Goal: Task Accomplishment & Management: Manage account settings

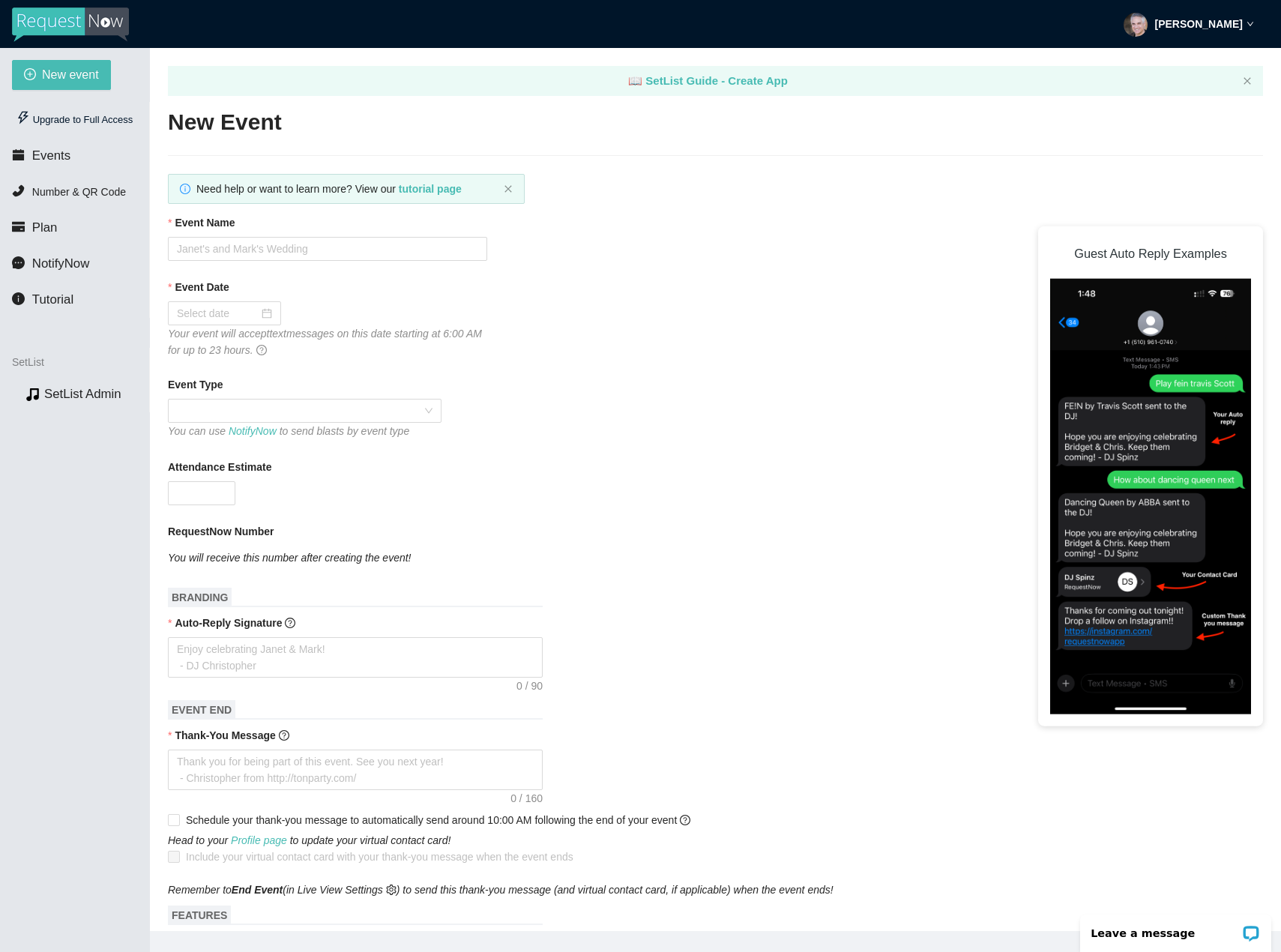
click at [1189, 18] on strong "[PERSON_NAME]" at bounding box center [1199, 24] width 88 height 12
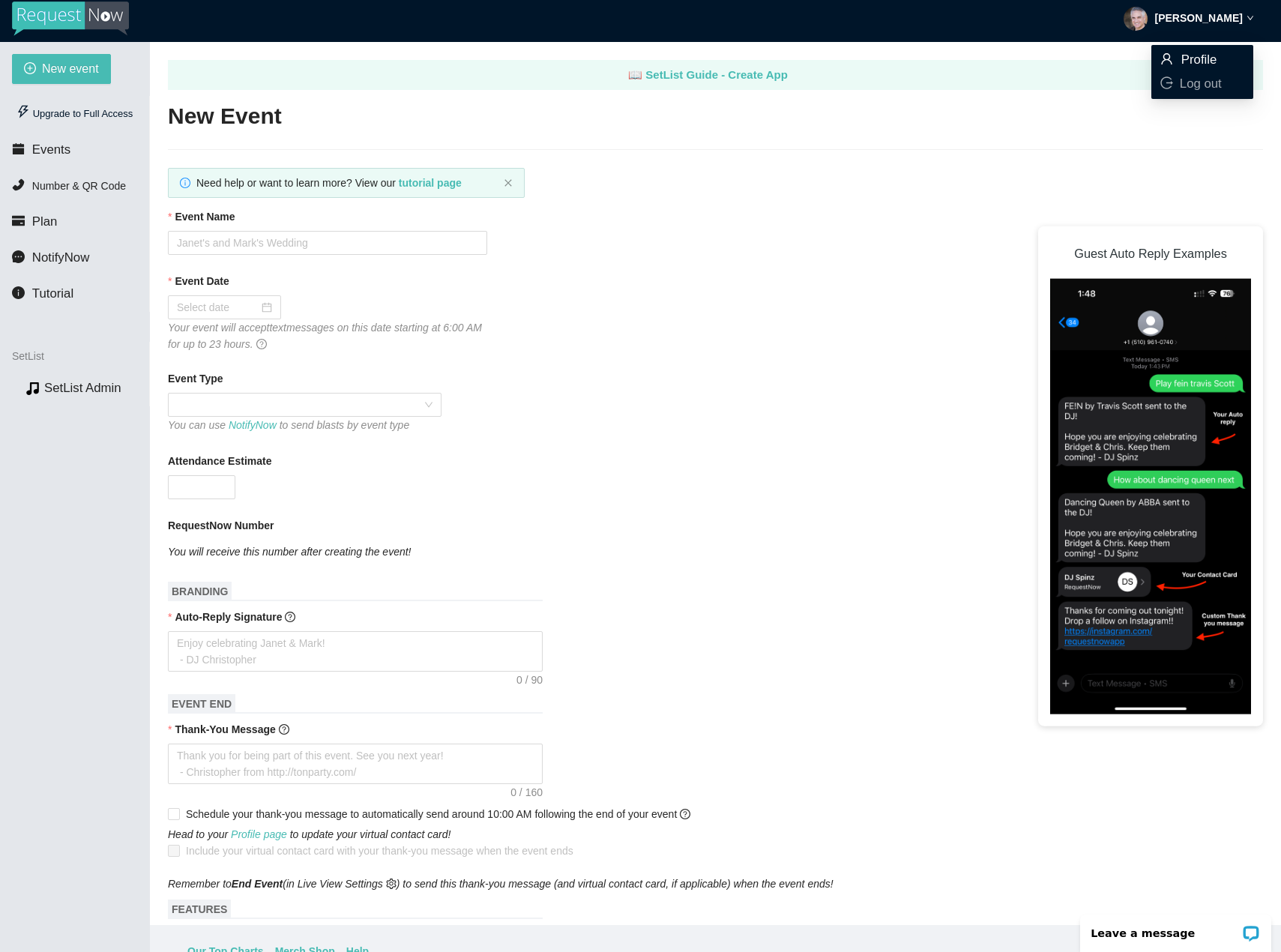
scroll to position [7, 0]
click at [1208, 54] on span "Profile" at bounding box center [1199, 58] width 36 height 14
type textarea "[URL][DOMAIN_NAME]"
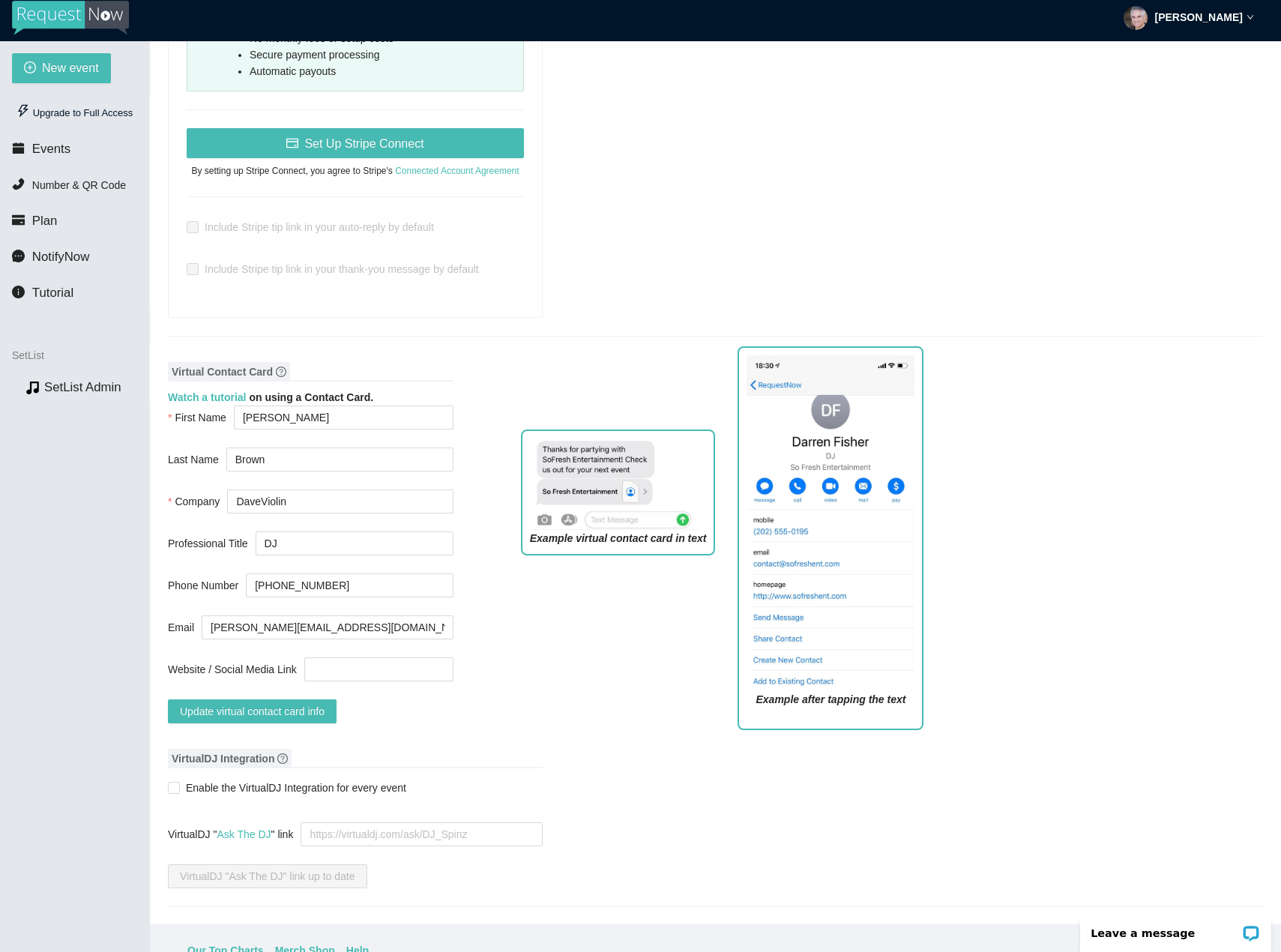
scroll to position [1151, 0]
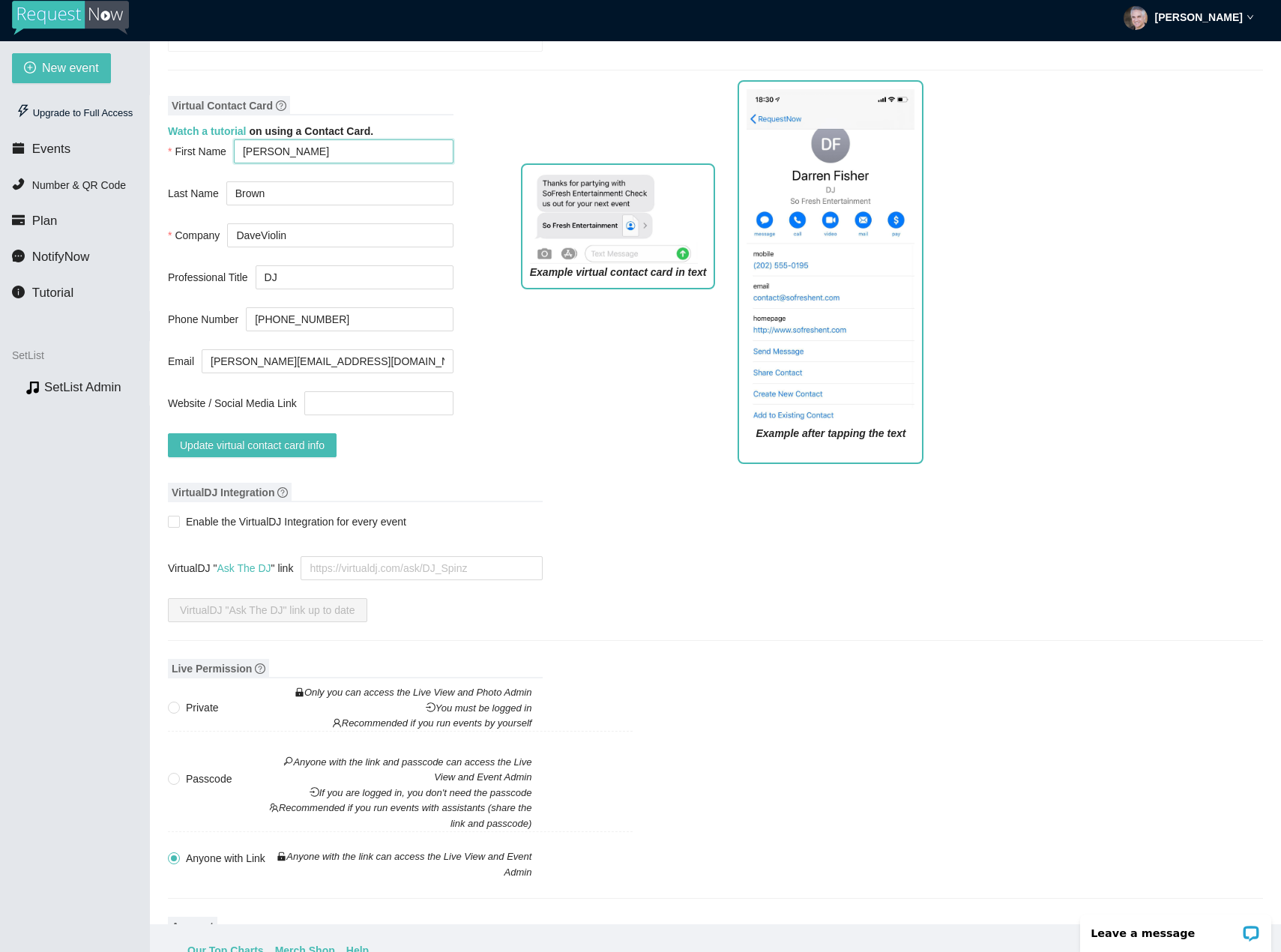
click at [311, 139] on input "[PERSON_NAME]" at bounding box center [343, 151] width 219 height 24
drag, startPoint x: 311, startPoint y: 122, endPoint x: 187, endPoint y: 137, distance: 124.9
click at [187, 139] on div "First Name [PERSON_NAME]" at bounding box center [311, 151] width 285 height 24
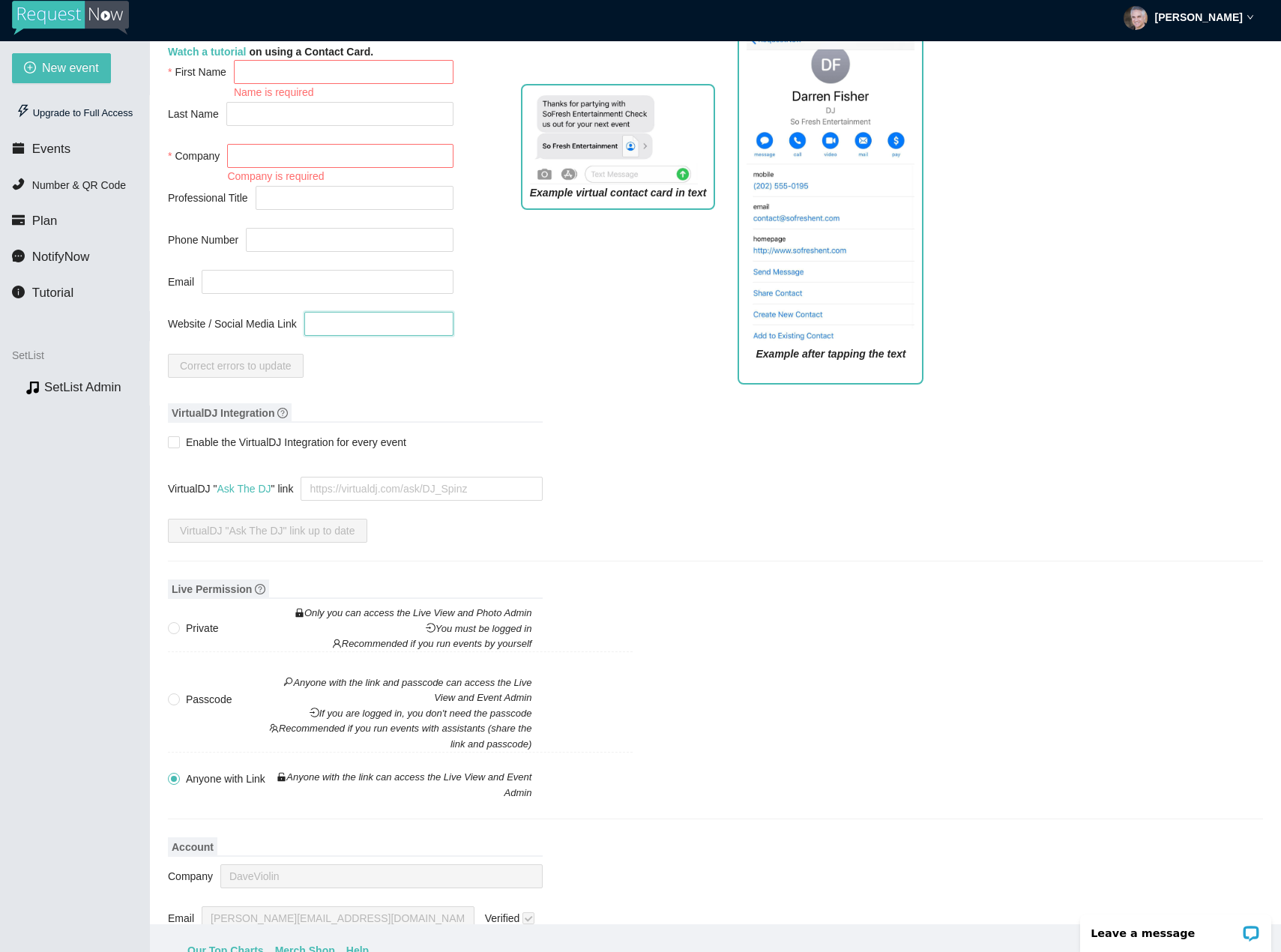
scroll to position [1220, 0]
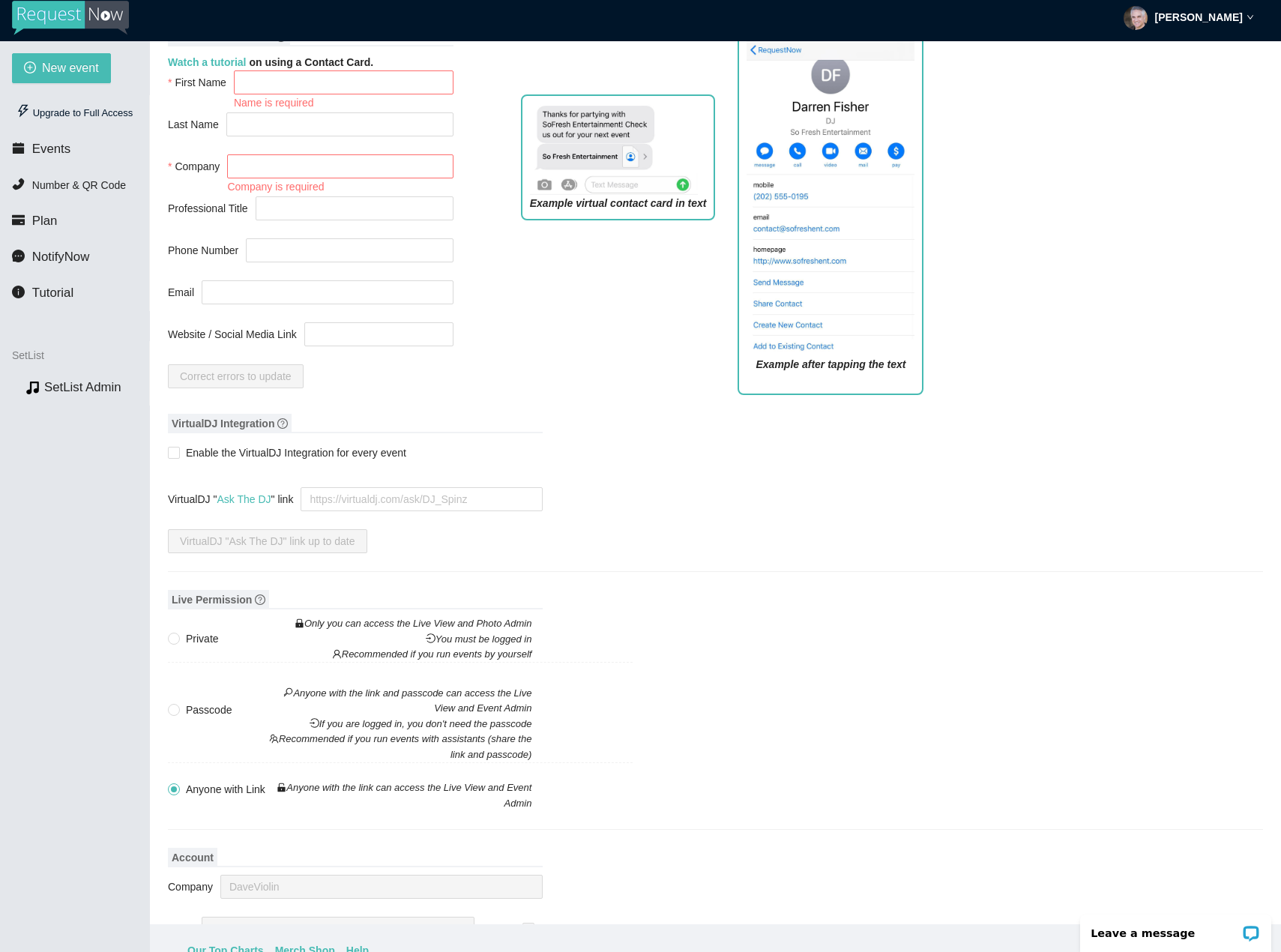
click at [597, 344] on div "Example virtual contact card in text" at bounding box center [619, 245] width 218 height 323
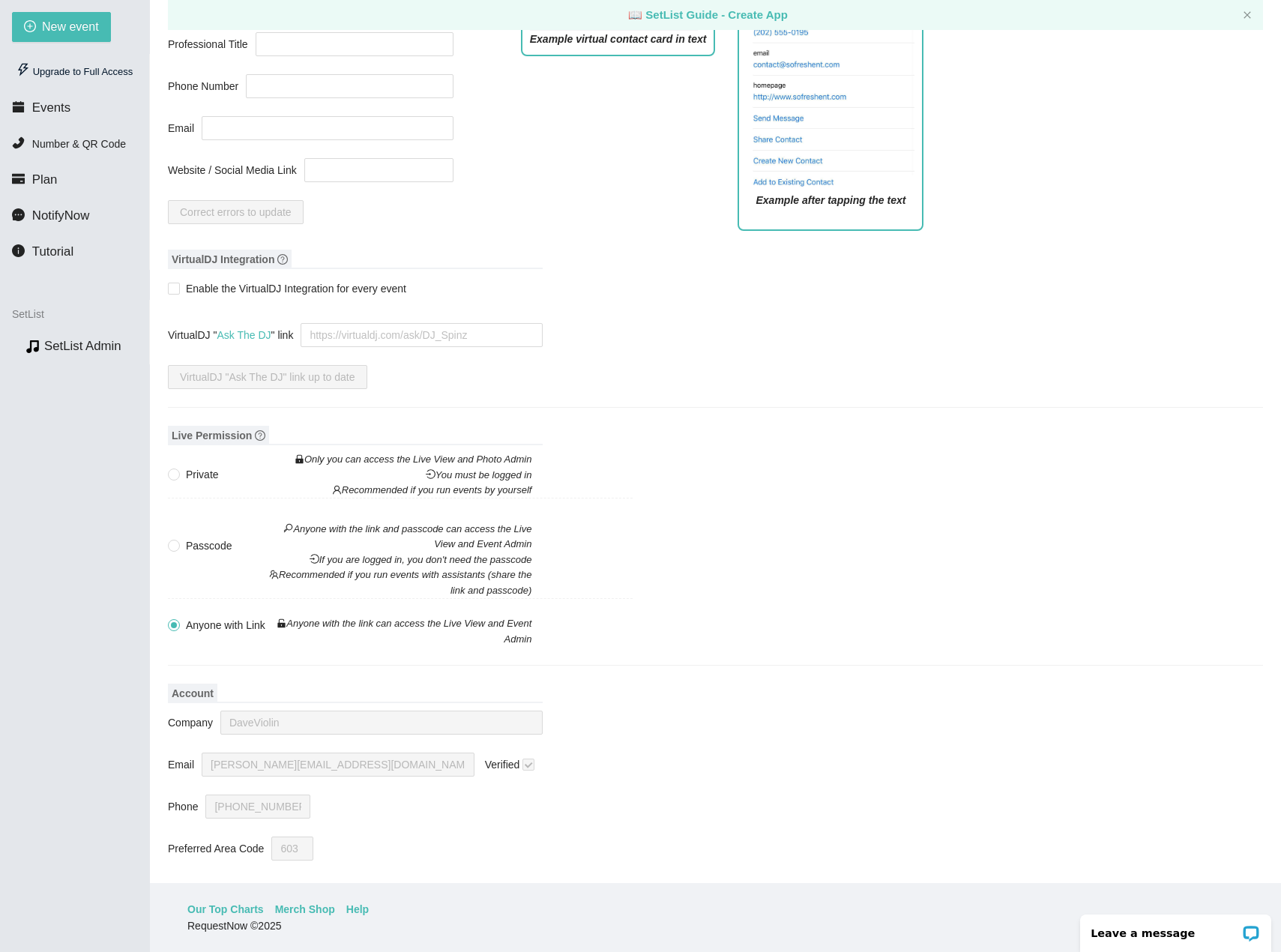
scroll to position [1343, 0]
click at [176, 469] on input "Private Only you can access the Live View and Photo Admin You must be logged in…" at bounding box center [173, 474] width 10 height 10
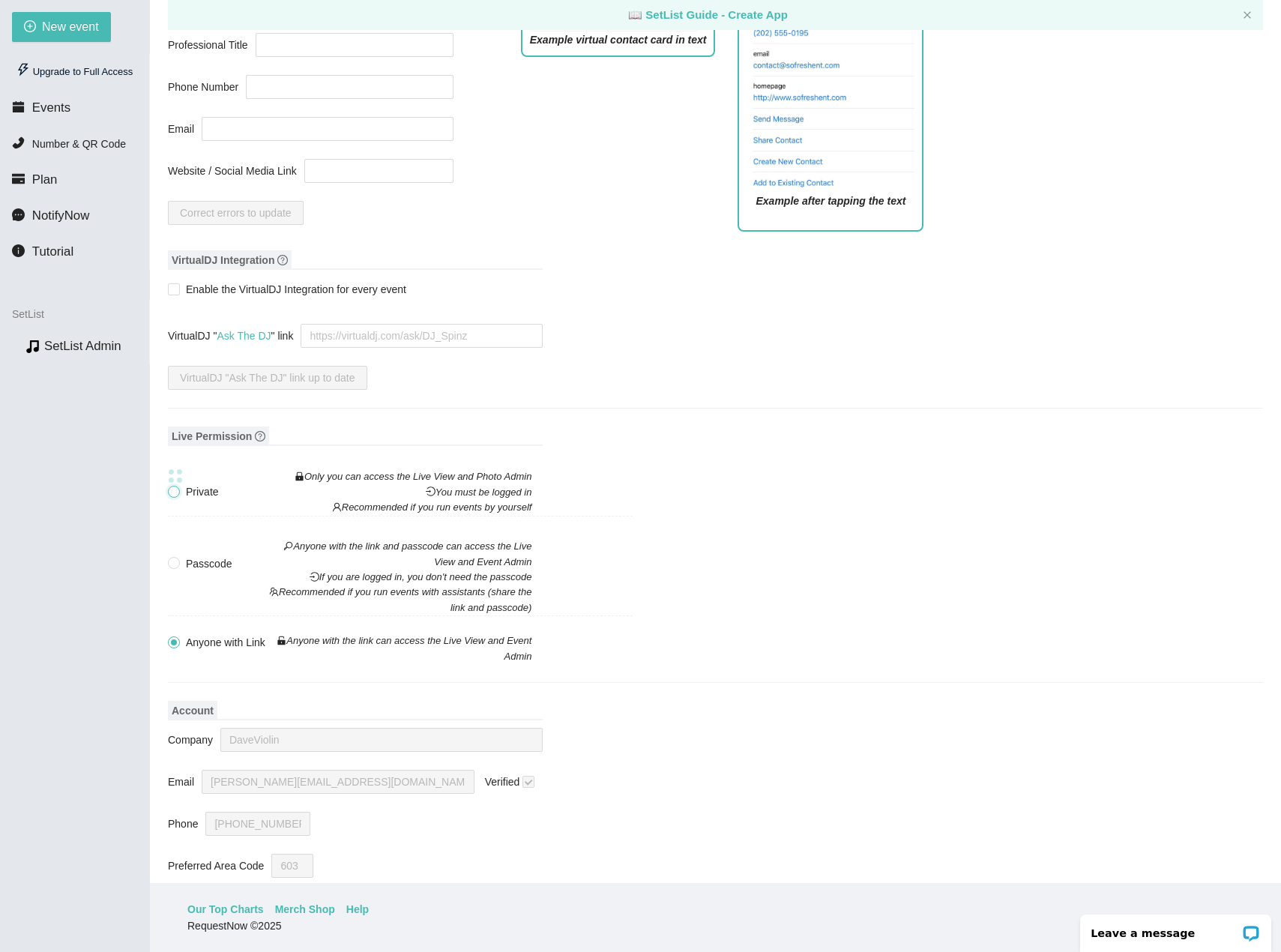
radio input "true"
radio input "false"
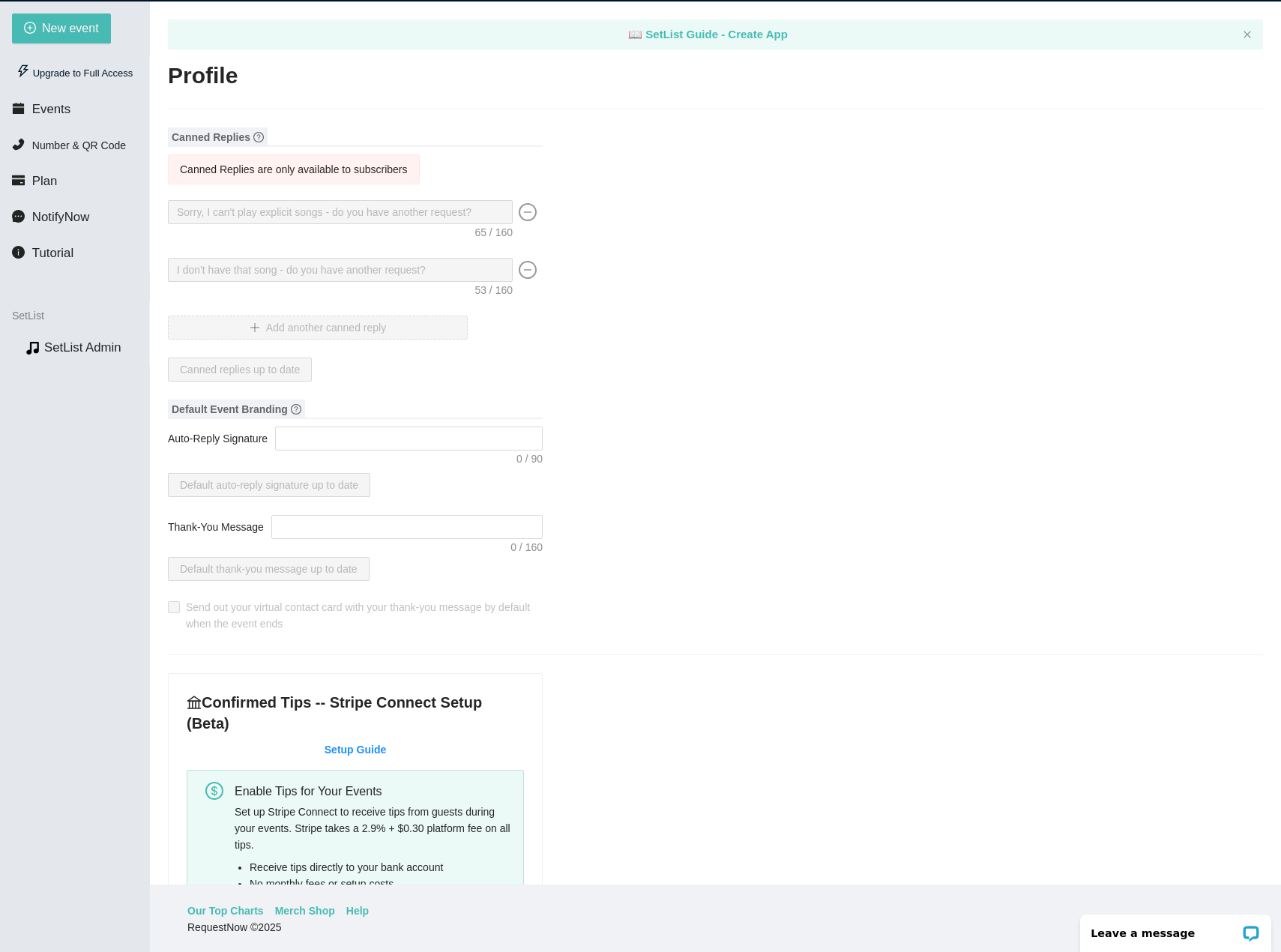
scroll to position [0, 0]
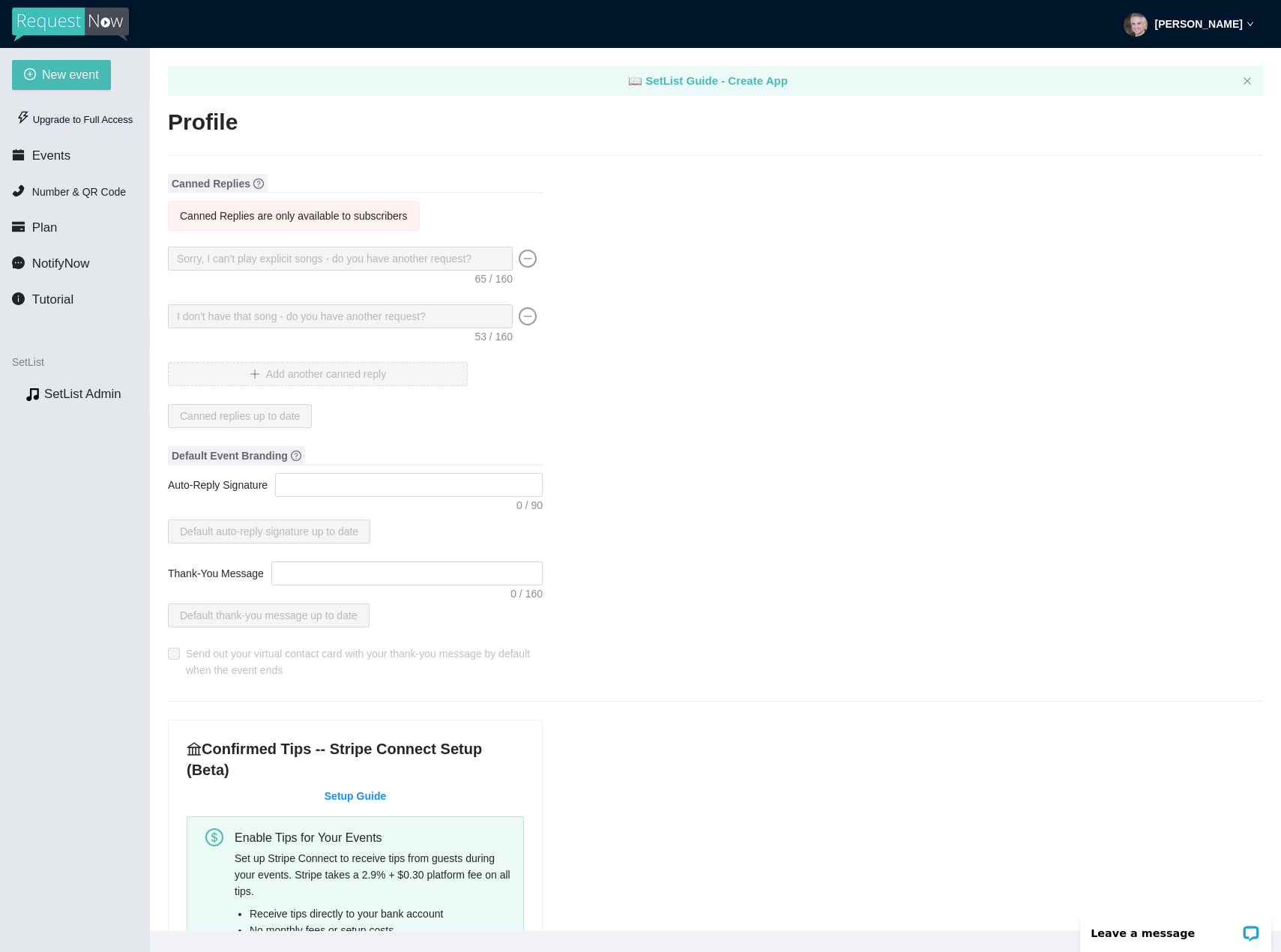
click at [1201, 24] on strong "[PERSON_NAME]" at bounding box center [1199, 24] width 88 height 12
click at [1202, 95] on span "Log out" at bounding box center [1201, 89] width 42 height 14
